Goal: Transaction & Acquisition: Purchase product/service

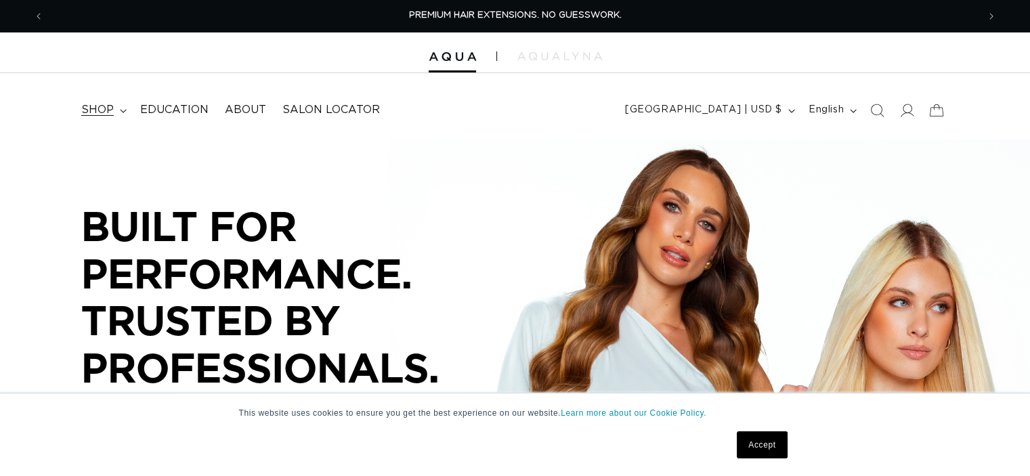
click at [99, 105] on span "shop" at bounding box center [97, 110] width 33 height 14
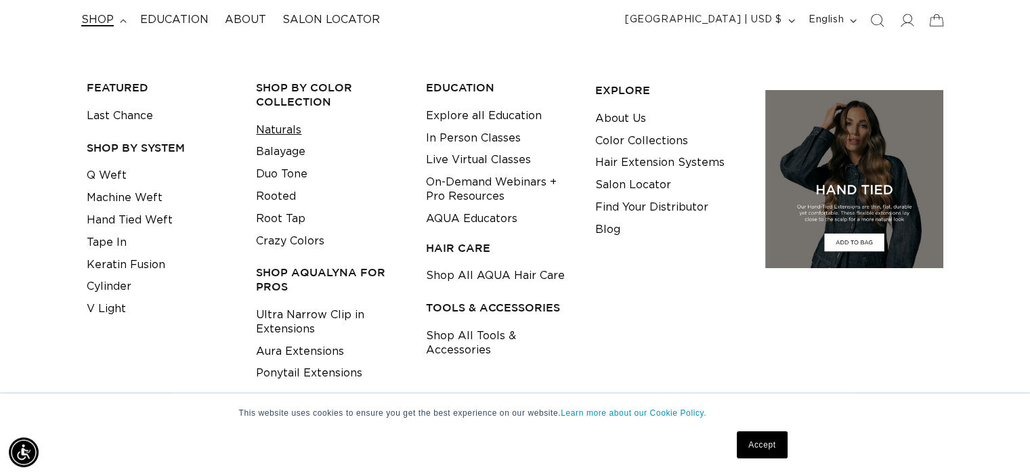
click at [282, 126] on link "Naturals" at bounding box center [278, 130] width 45 height 22
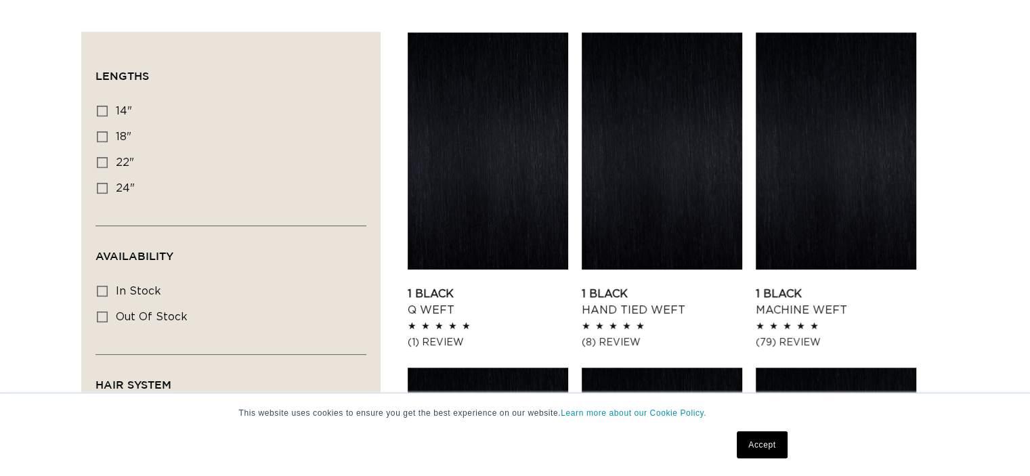
scroll to position [542, 0]
